Goal: Information Seeking & Learning: Learn about a topic

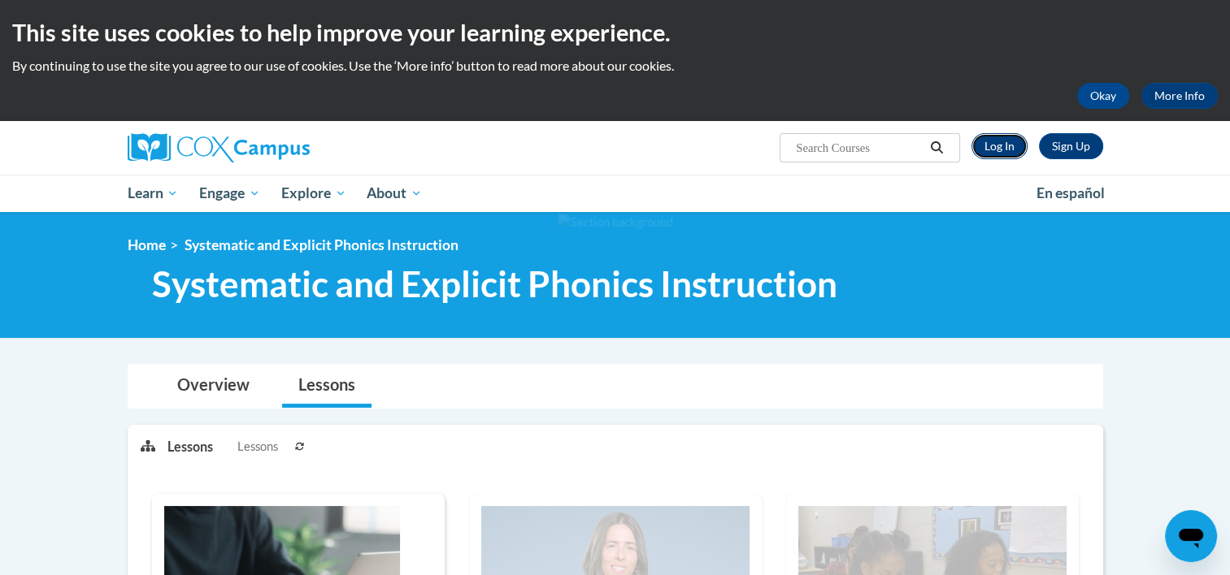
click at [995, 144] on link "Log In" at bounding box center [999, 146] width 56 height 26
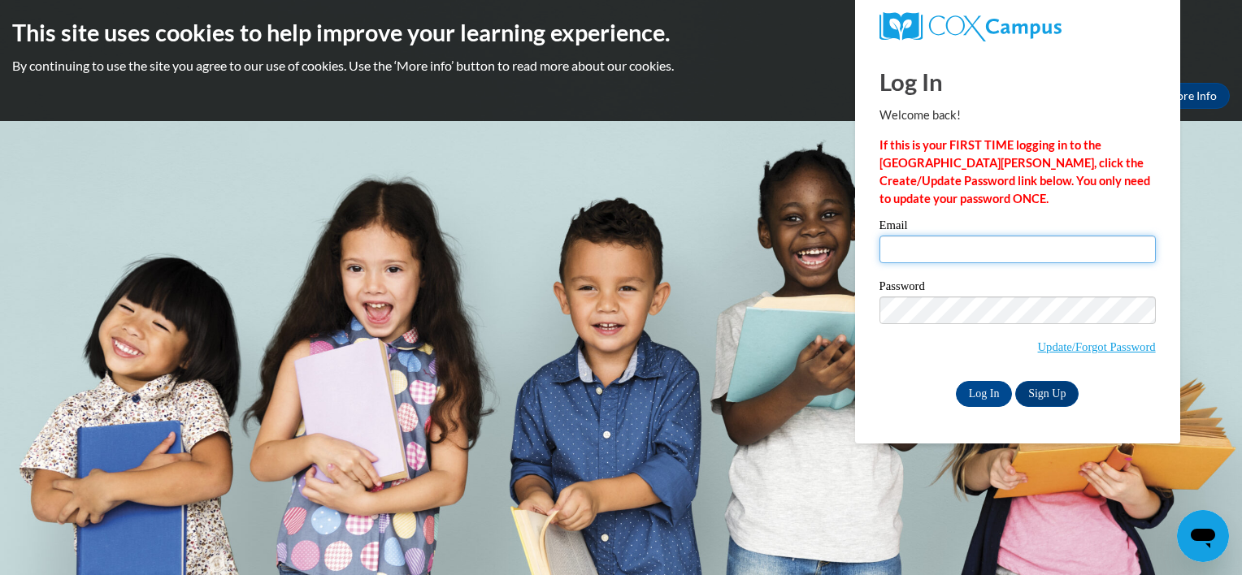
click at [933, 244] on input "Email" at bounding box center [1018, 250] width 276 height 28
type input "aelmi@student.clayton.edu"
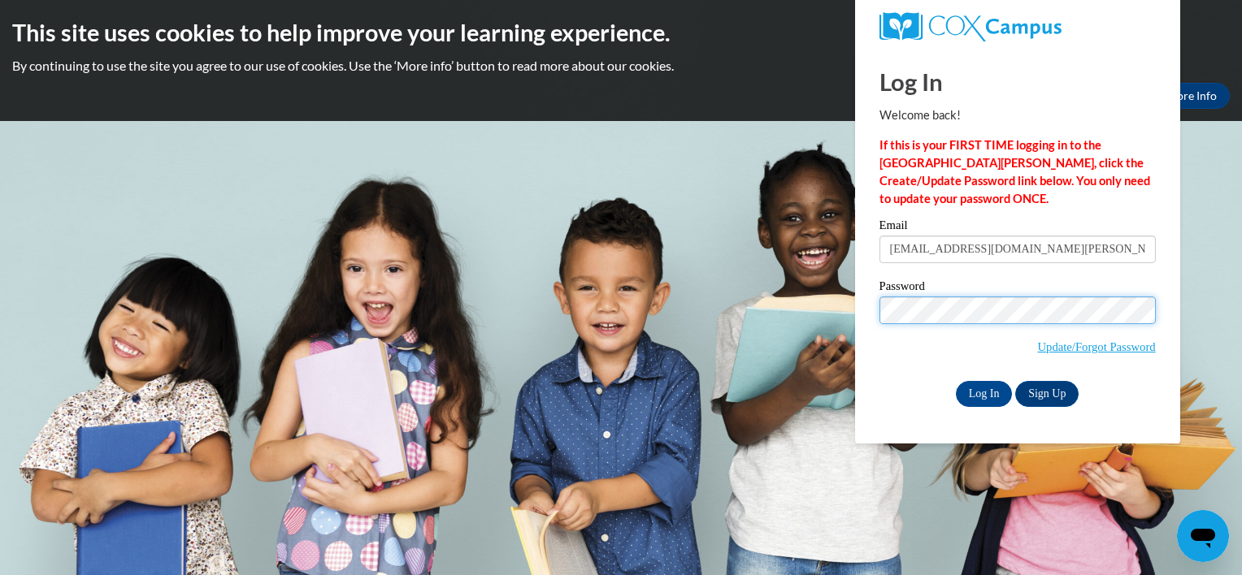
click at [956, 381] on input "Log In" at bounding box center [984, 394] width 57 height 26
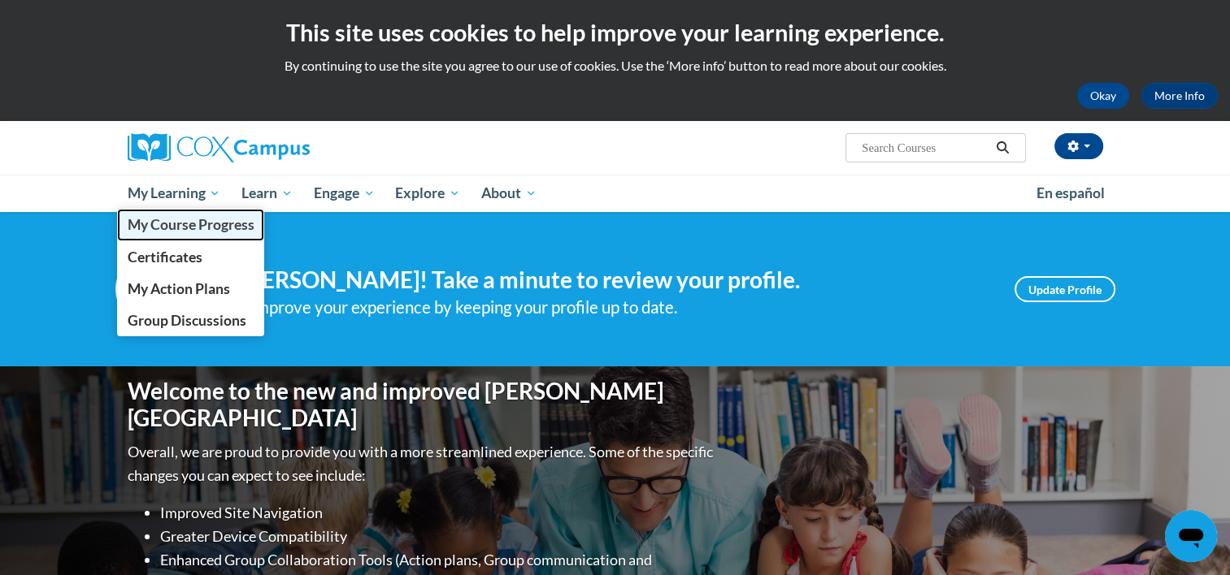
click at [200, 223] on span "My Course Progress" at bounding box center [190, 224] width 127 height 17
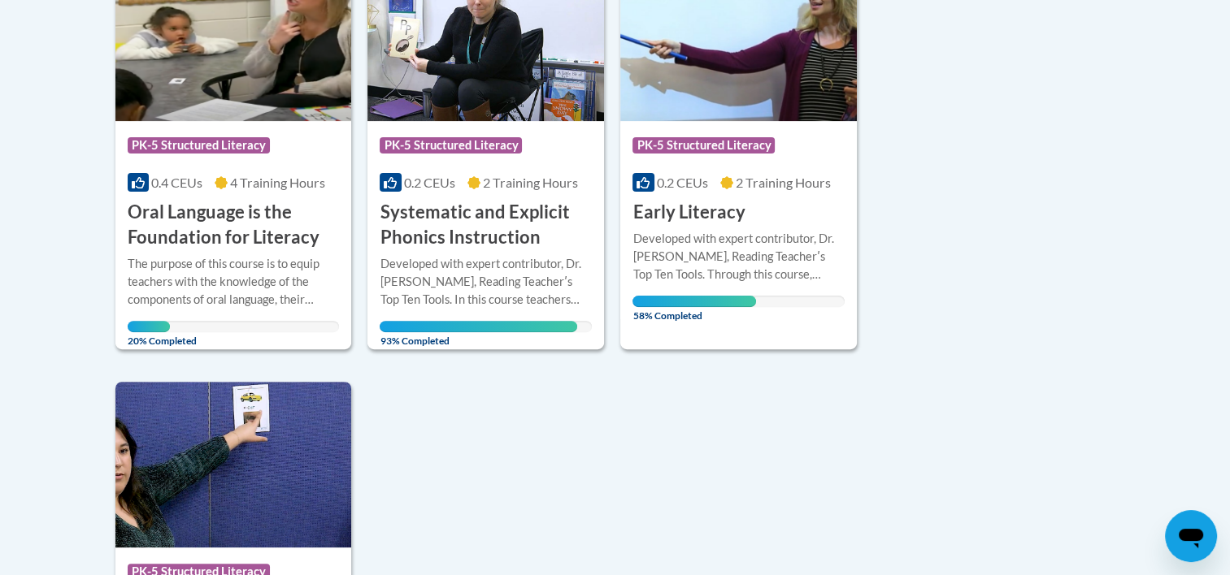
scroll to position [473, 0]
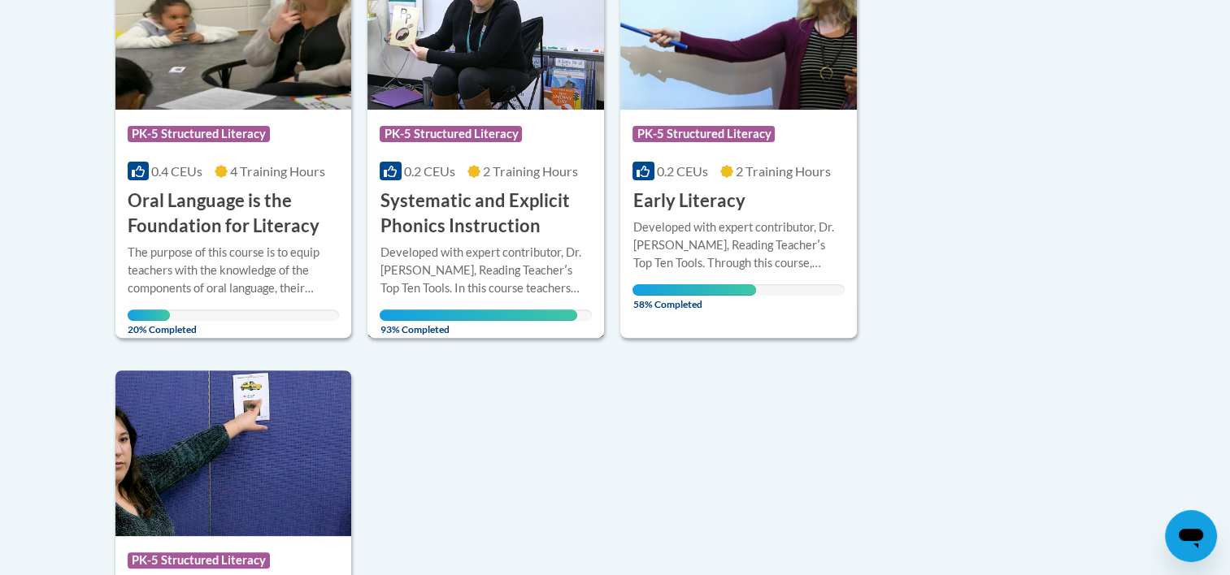
click at [510, 214] on h3 "Systematic and Explicit Phonics Instruction" at bounding box center [486, 214] width 212 height 50
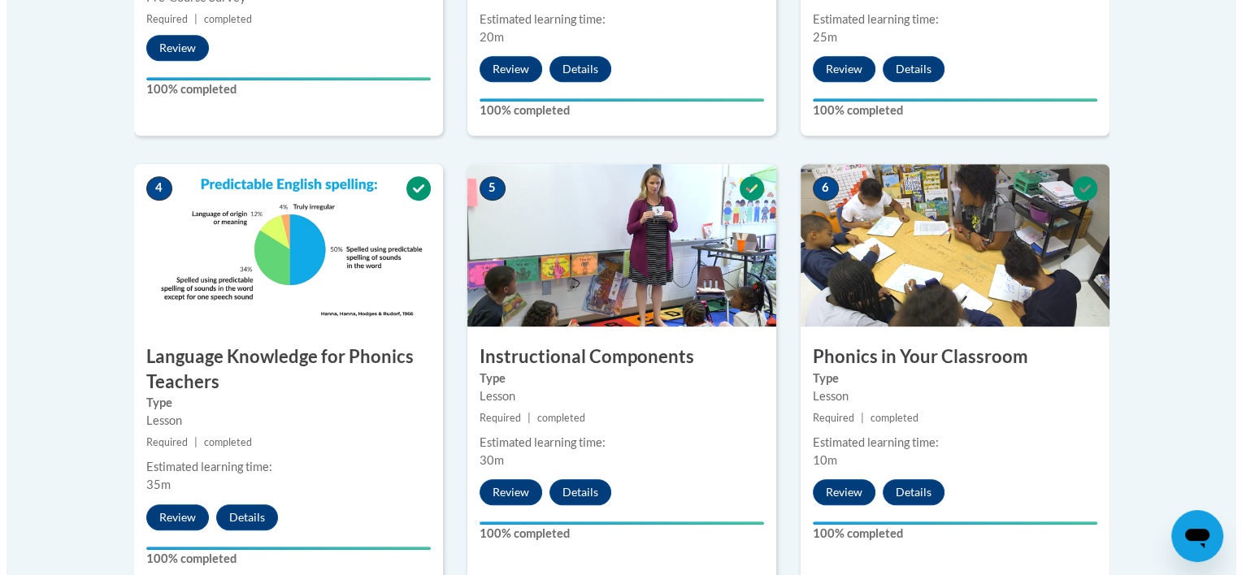
scroll to position [844, 0]
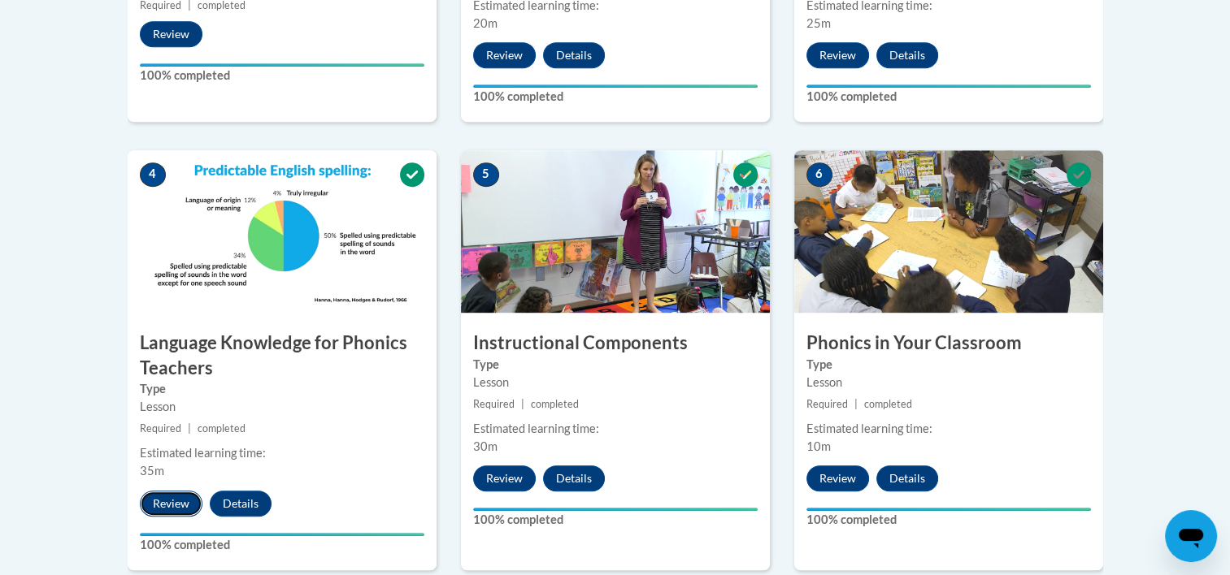
click at [166, 497] on button "Review" at bounding box center [171, 504] width 63 height 26
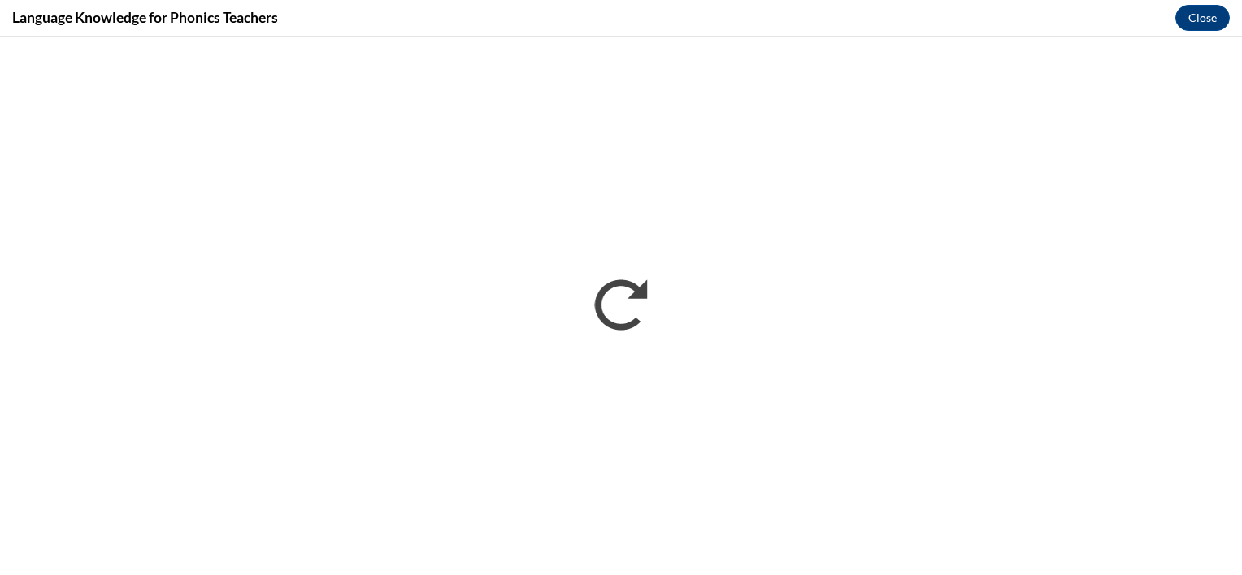
scroll to position [0, 0]
